Goal: Book appointment/travel/reservation

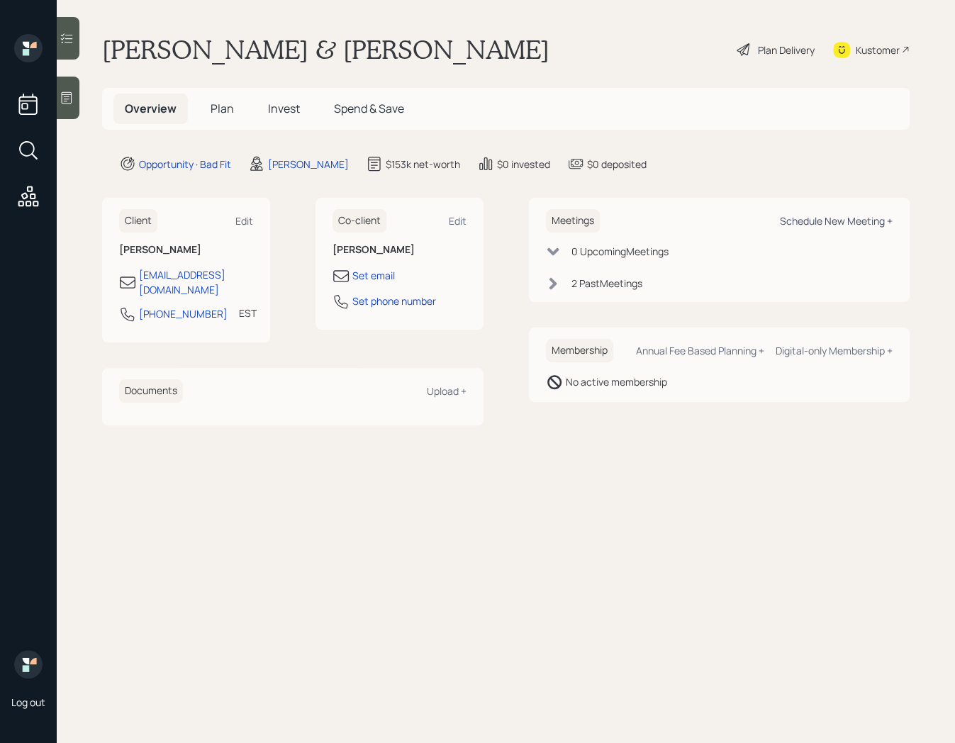
click at [803, 221] on div "Schedule New Meeting +" at bounding box center [836, 220] width 113 height 13
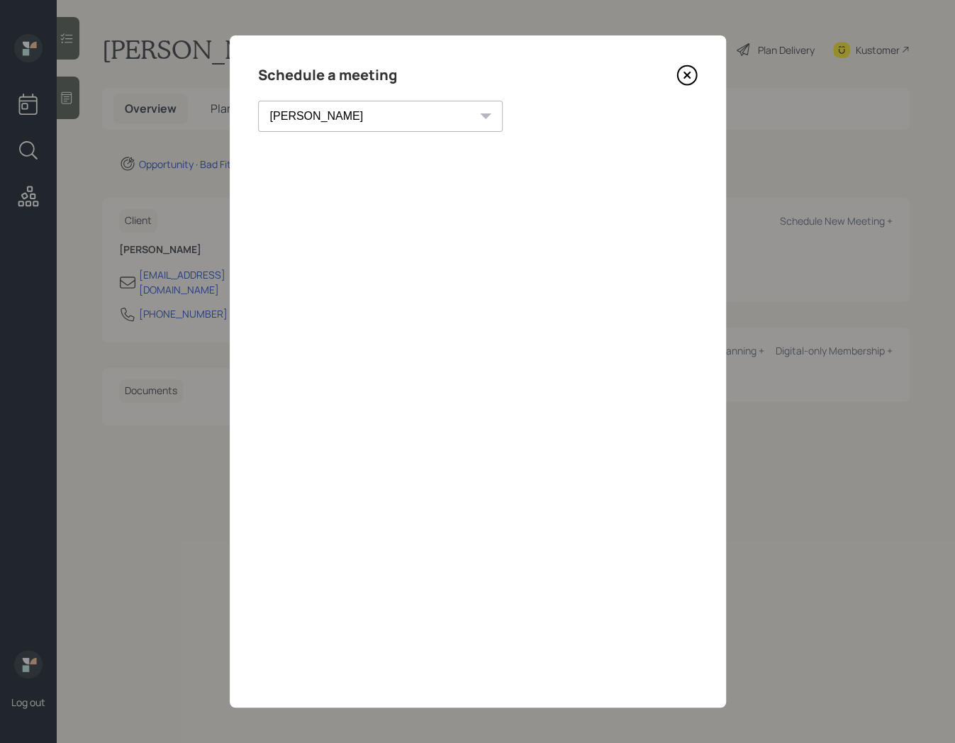
click at [357, 115] on select "[PERSON_NAME] [PERSON_NAME] [PERSON_NAME] [PERSON_NAME] [PERSON_NAME] [PERSON_N…" at bounding box center [380, 116] width 245 height 31
click at [355, 112] on select "[PERSON_NAME] [PERSON_NAME] [PERSON_NAME] [PERSON_NAME] [PERSON_NAME] [PERSON_N…" at bounding box center [380, 116] width 245 height 31
select select "b1d8ea90-abcc-42aa-86cc-4f33a132aacc"
click at [258, 101] on select "[PERSON_NAME] [PERSON_NAME] [PERSON_NAME] [PERSON_NAME] [PERSON_NAME] [PERSON_N…" at bounding box center [380, 116] width 245 height 31
